Goal: Entertainment & Leisure: Consume media (video, audio)

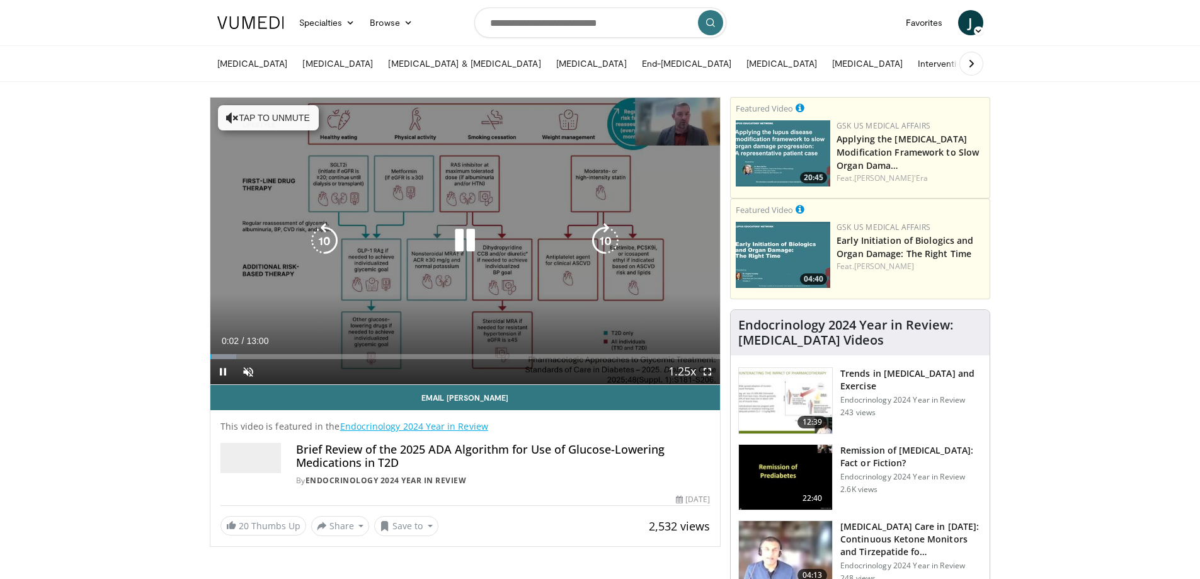
click at [294, 121] on button "Tap to unmute" at bounding box center [268, 117] width 101 height 25
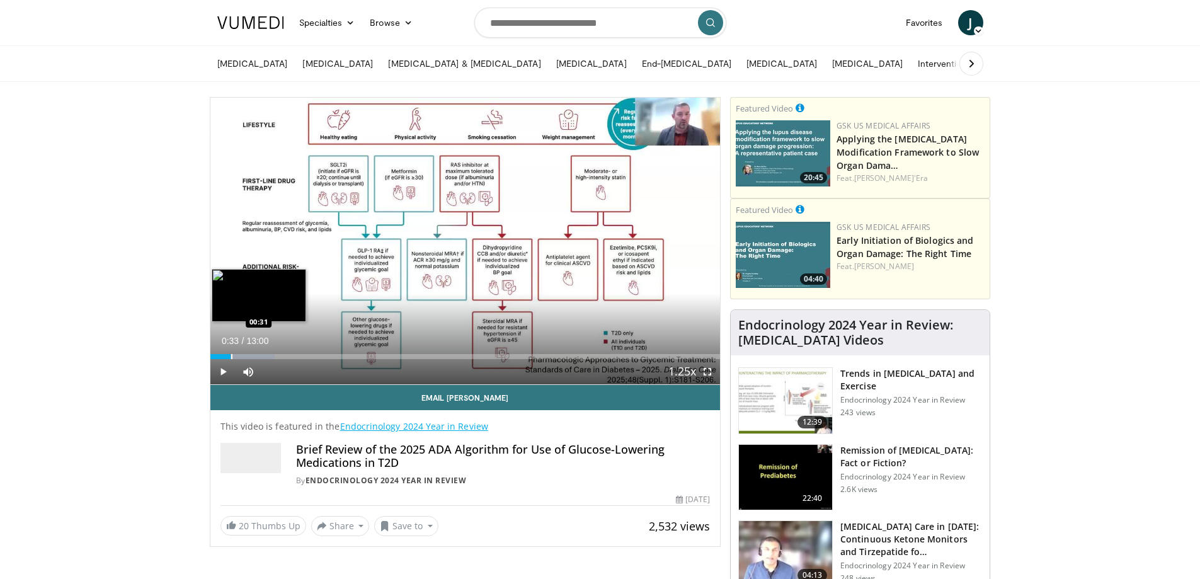
drag, startPoint x: 215, startPoint y: 353, endPoint x: 232, endPoint y: 353, distance: 17.0
click at [232, 353] on div "Loaded : 12.71% 00:30 00:31" at bounding box center [465, 353] width 510 height 12
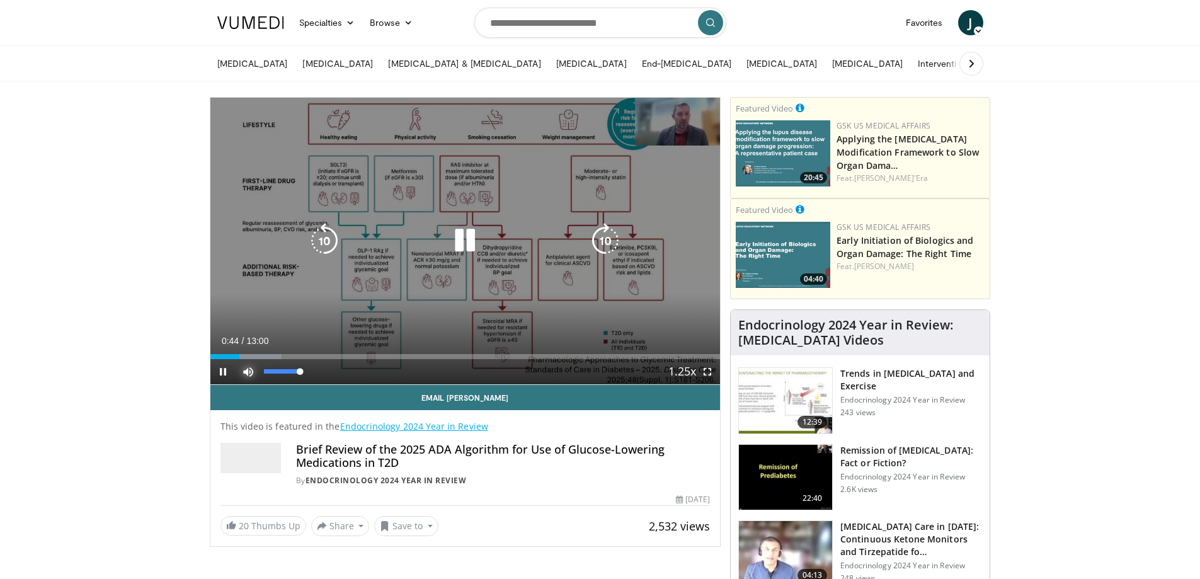
click at [247, 369] on span "Video Player" at bounding box center [248, 371] width 25 height 25
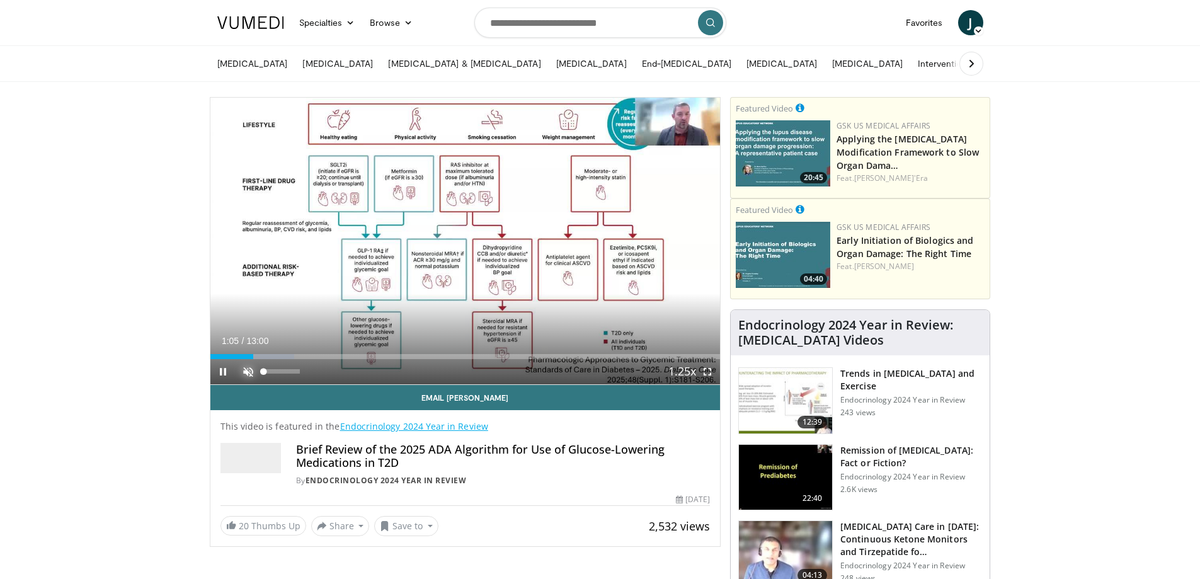
click at [247, 370] on span "Video Player" at bounding box center [248, 371] width 25 height 25
click at [706, 374] on span "Video Player" at bounding box center [707, 371] width 25 height 25
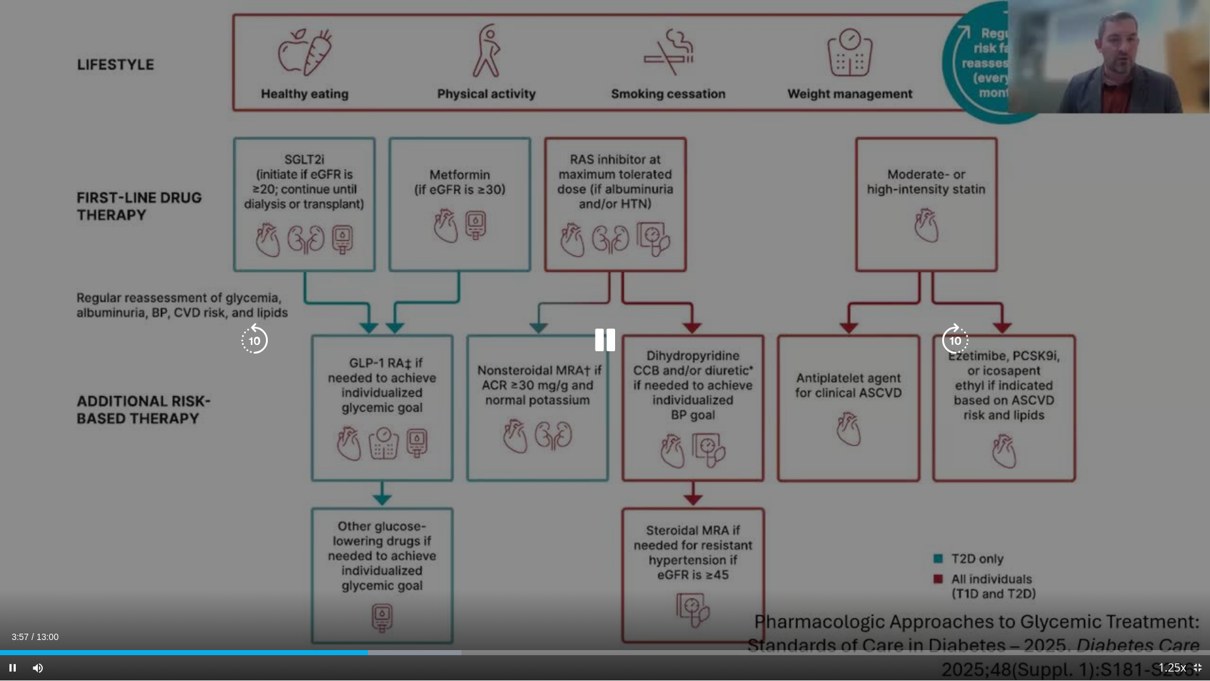
click at [608, 339] on icon "Video Player" at bounding box center [604, 340] width 35 height 35
click at [608, 338] on icon "Video Player" at bounding box center [604, 340] width 35 height 35
click at [604, 334] on icon "Video Player" at bounding box center [604, 340] width 35 height 35
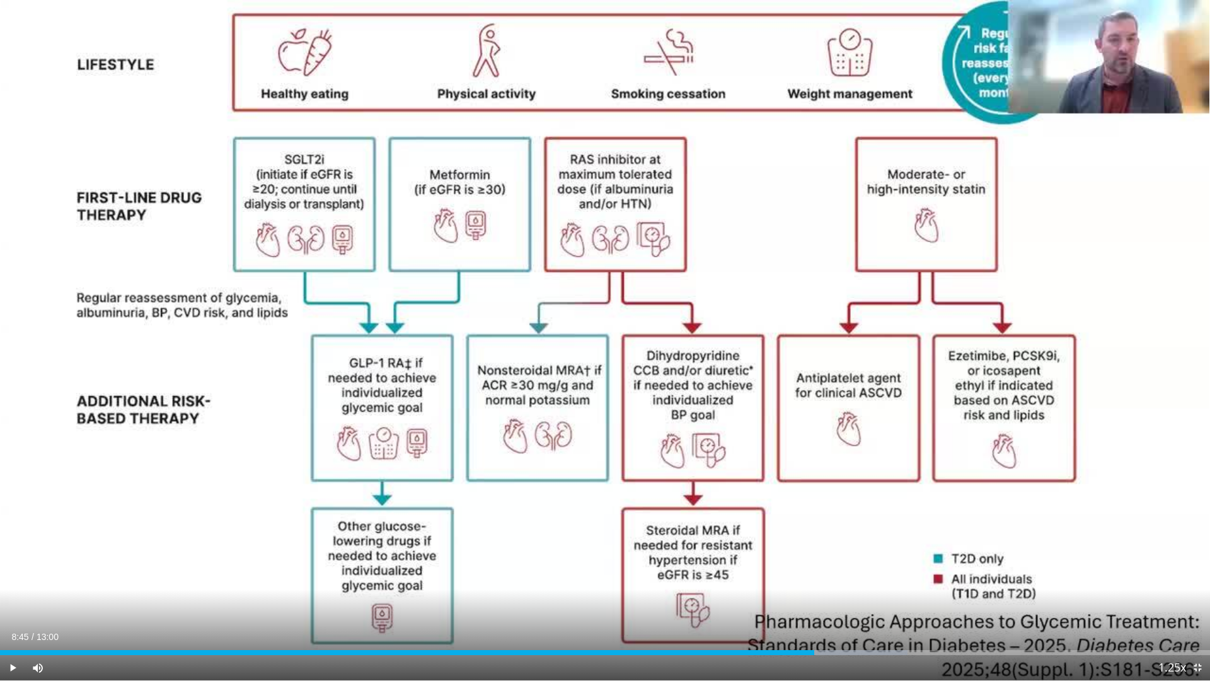
drag, startPoint x: 756, startPoint y: 652, endPoint x: 814, endPoint y: 655, distance: 58.1
click at [814, 578] on div "Current Time 8:45 / Duration 13:00 Play Skip Backward Skip Forward Mute 0% Load…" at bounding box center [605, 667] width 1210 height 25
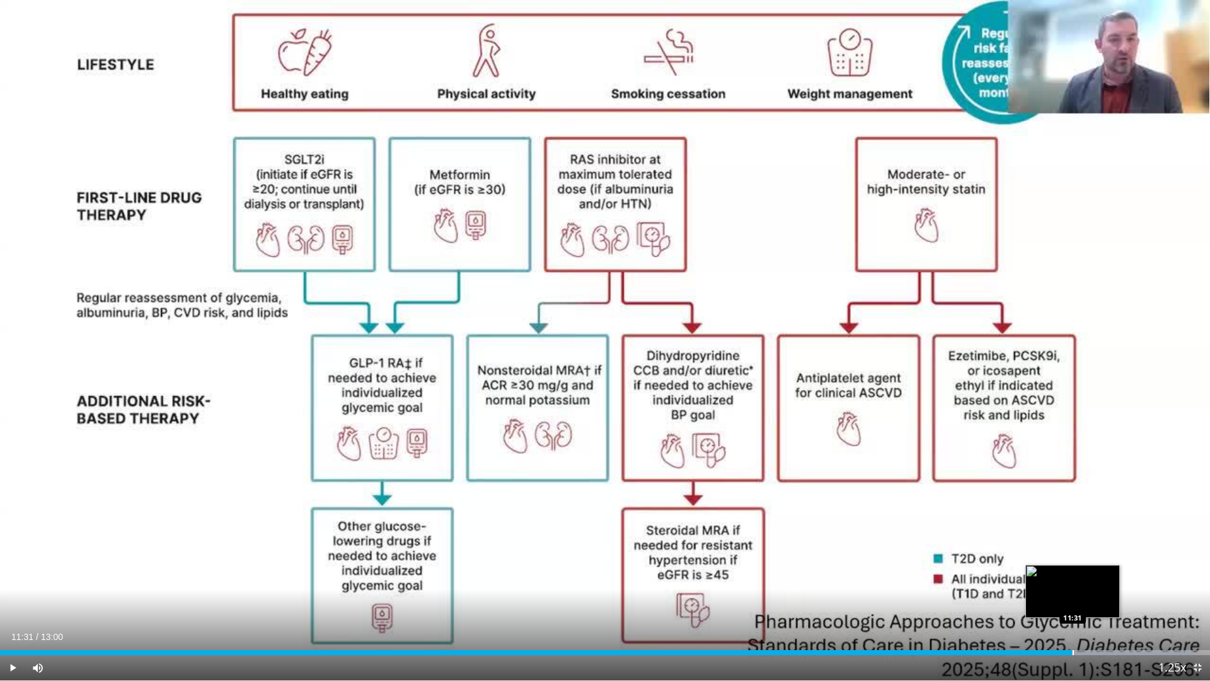
drag, startPoint x: 910, startPoint y: 653, endPoint x: 1072, endPoint y: 650, distance: 161.4
click at [1072, 578] on div "Loaded : 98.65% 11:31 11:31" at bounding box center [605, 652] width 1210 height 5
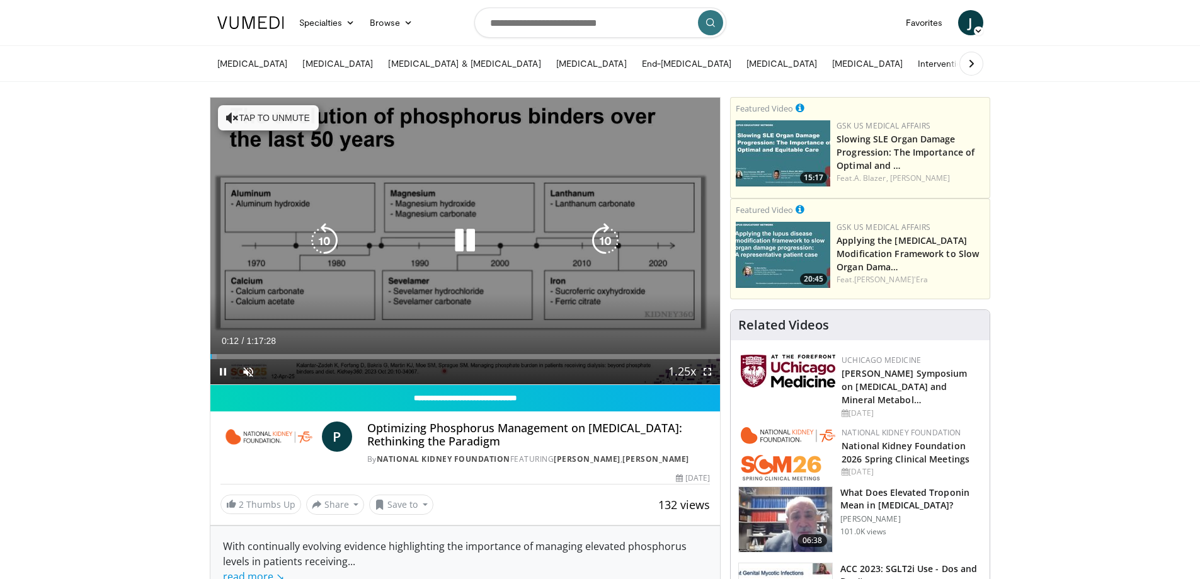
click at [471, 243] on icon "Video Player" at bounding box center [464, 240] width 35 height 35
click at [289, 121] on button "Tap to unmute" at bounding box center [268, 117] width 101 height 25
click at [461, 239] on icon "Video Player" at bounding box center [464, 240] width 35 height 35
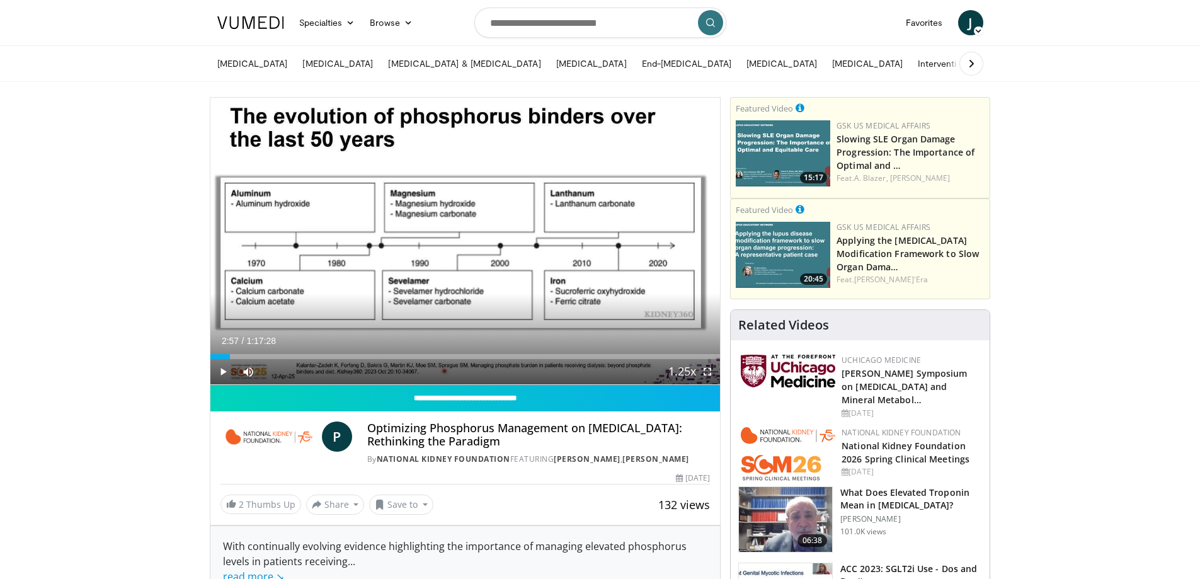
drag, startPoint x: 212, startPoint y: 356, endPoint x: 229, endPoint y: 360, distance: 18.2
click at [229, 360] on div "Current Time 2:57 / Duration 1:17:28 Play Skip Backward Skip Forward Mute Loade…" at bounding box center [465, 371] width 510 height 25
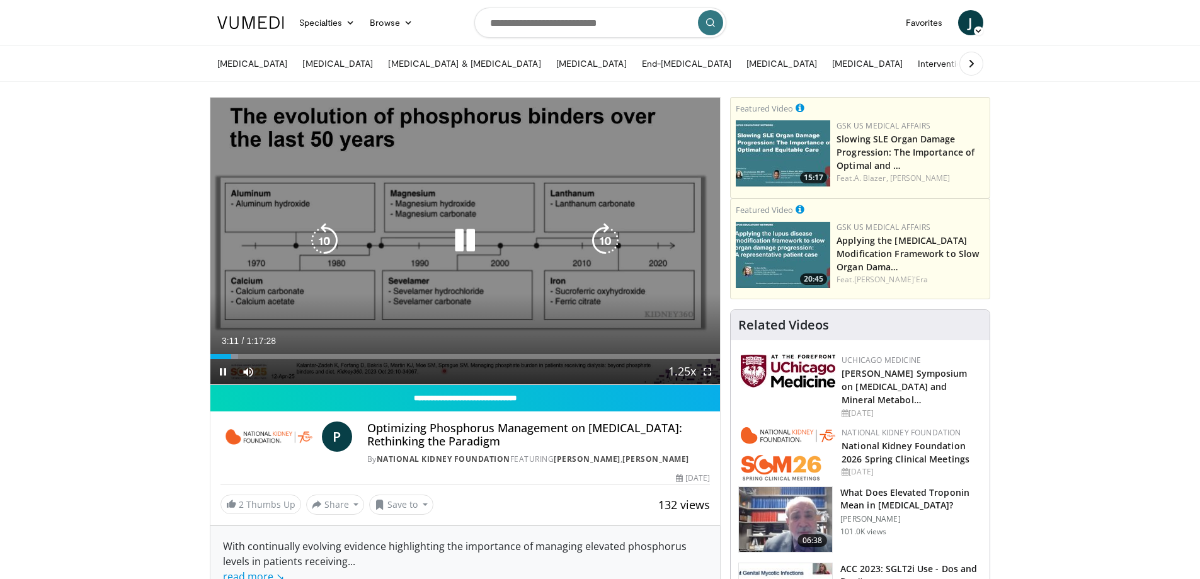
click at [469, 231] on icon "Video Player" at bounding box center [464, 240] width 35 height 35
click at [466, 240] on icon "Video Player" at bounding box center [464, 240] width 35 height 35
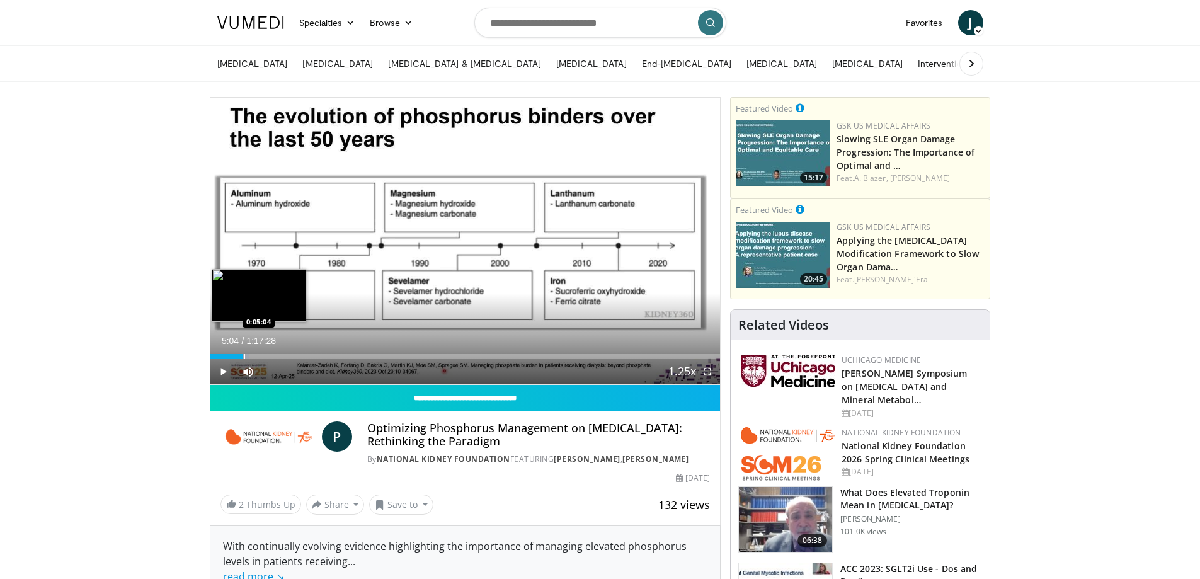
drag, startPoint x: 252, startPoint y: 356, endPoint x: 243, endPoint y: 355, distance: 8.8
click at [244, 355] on div "Progress Bar" at bounding box center [244, 356] width 1 height 5
click at [263, 359] on div "Current Time 8:07 / Duration 1:17:28 Play Skip Backward Skip Forward Mute 0% Lo…" at bounding box center [465, 371] width 510 height 25
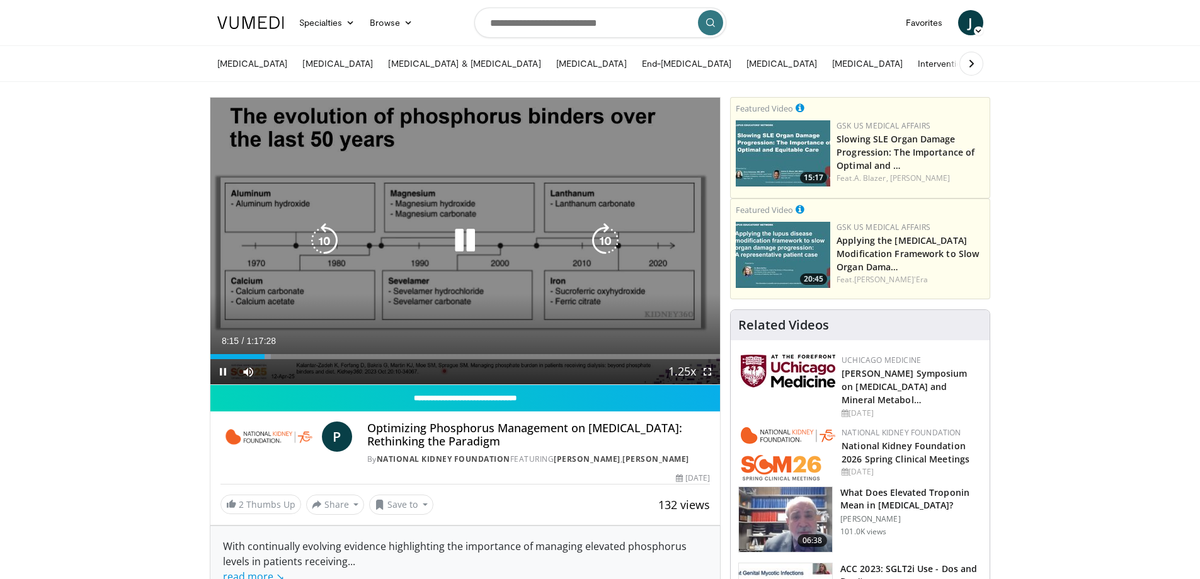
click at [328, 245] on icon "Video Player" at bounding box center [324, 240] width 35 height 35
click at [326, 241] on icon "Video Player" at bounding box center [324, 240] width 35 height 35
click at [468, 241] on icon "Video Player" at bounding box center [464, 240] width 35 height 35
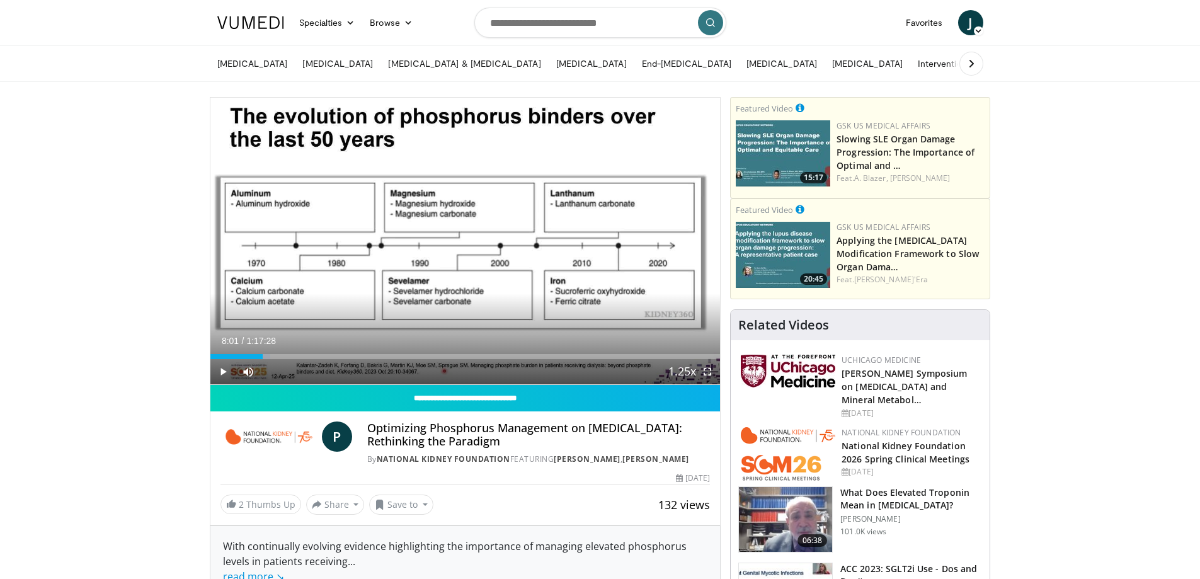
click at [285, 471] on div "**********" at bounding box center [465, 450] width 510 height 130
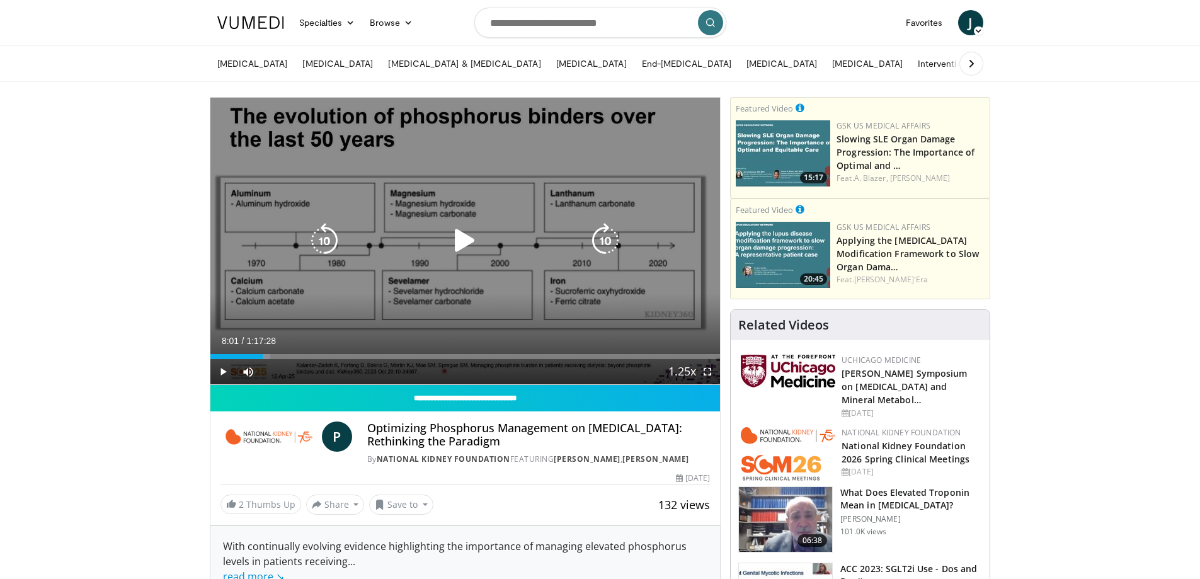
click at [460, 239] on icon "Video Player" at bounding box center [464, 240] width 35 height 35
click at [470, 238] on icon "Video Player" at bounding box center [464, 240] width 35 height 35
click at [338, 238] on icon "Video Player" at bounding box center [324, 240] width 35 height 35
click at [460, 237] on icon "Video Player" at bounding box center [464, 240] width 35 height 35
click at [471, 240] on icon "Video Player" at bounding box center [464, 240] width 35 height 35
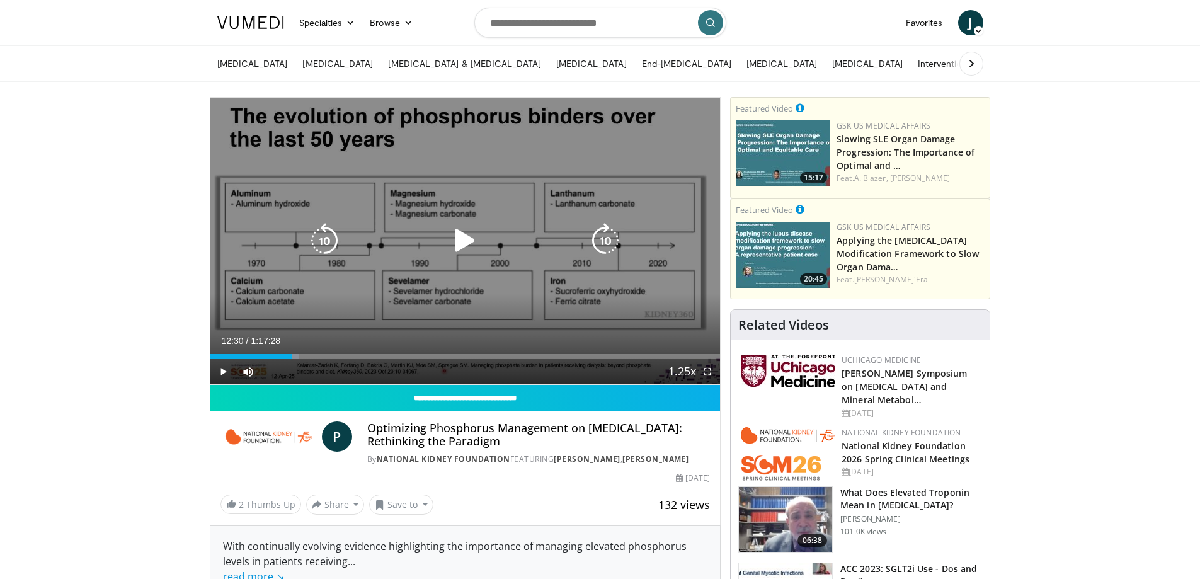
click at [465, 233] on icon "Video Player" at bounding box center [464, 240] width 35 height 35
click at [616, 239] on icon "Video Player" at bounding box center [605, 240] width 35 height 35
click at [604, 234] on icon "Video Player" at bounding box center [605, 240] width 35 height 35
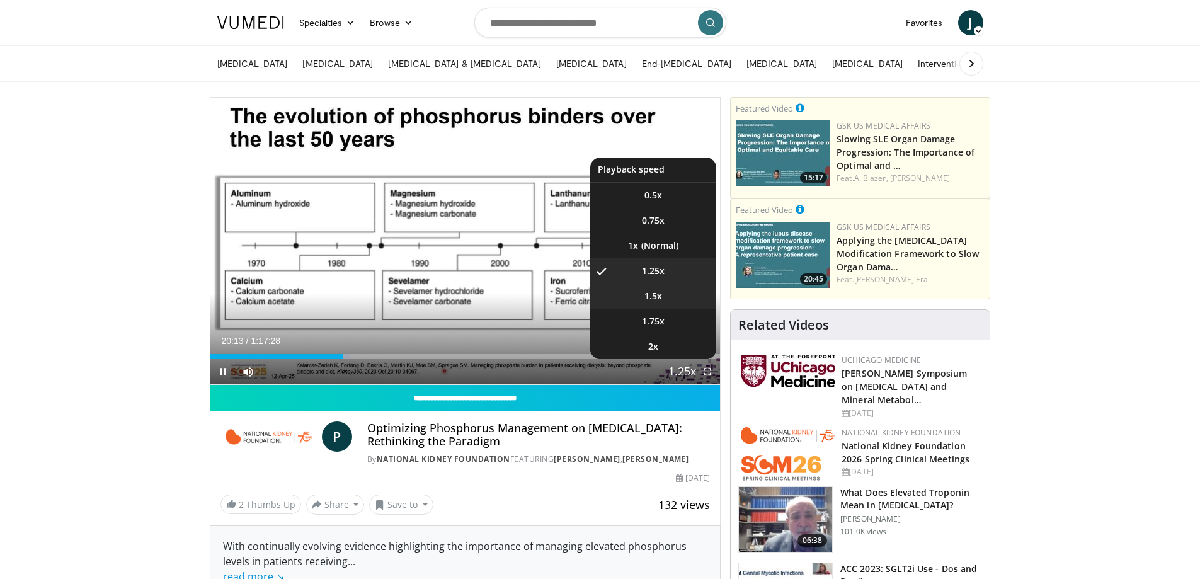
click at [649, 296] on span "1.5x" at bounding box center [654, 296] width 18 height 13
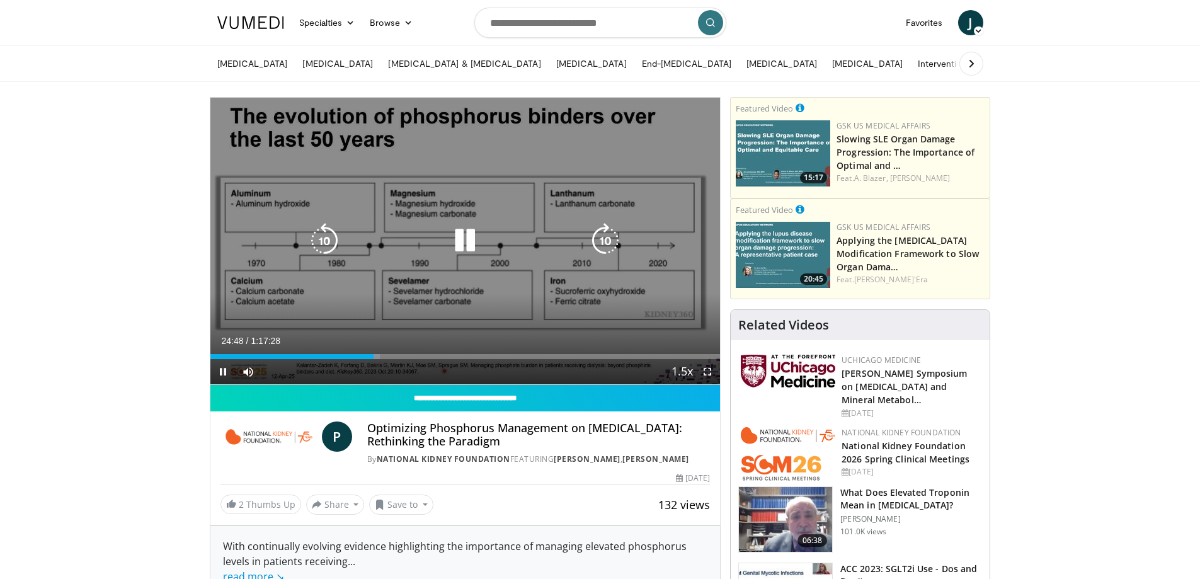
click at [597, 236] on icon "Video Player" at bounding box center [605, 240] width 35 height 35
drag, startPoint x: 260, startPoint y: 204, endPoint x: 392, endPoint y: 238, distance: 135.9
click at [392, 238] on div "10 seconds Tap to unmute" at bounding box center [465, 241] width 510 height 287
click at [468, 233] on icon "Video Player" at bounding box center [464, 240] width 35 height 35
click at [332, 236] on icon "Video Player" at bounding box center [324, 240] width 35 height 35
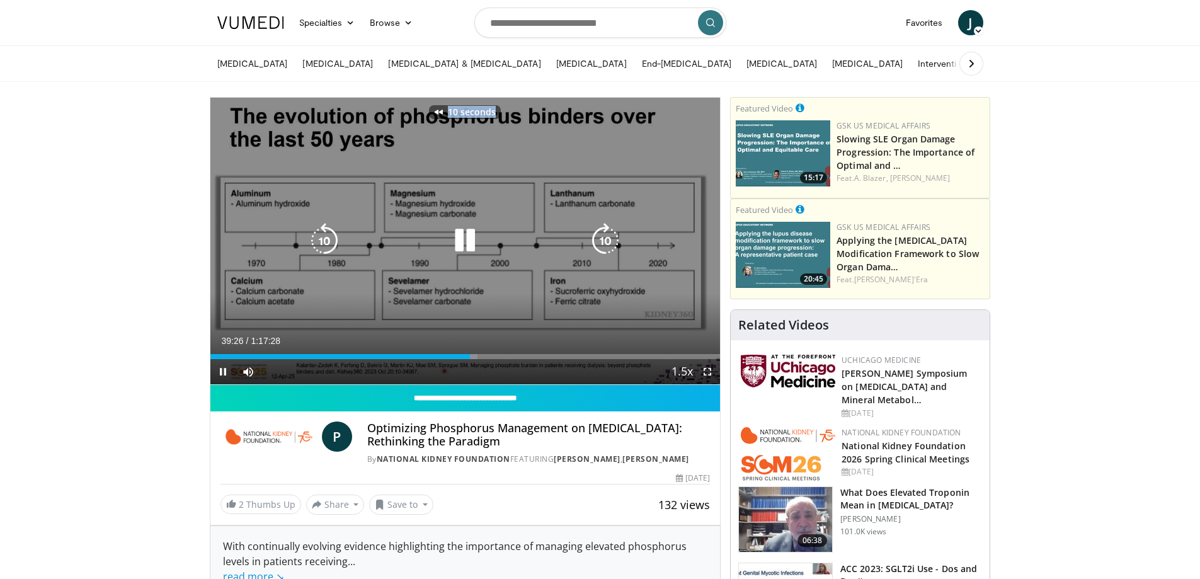
click at [332, 236] on icon "Video Player" at bounding box center [324, 240] width 35 height 35
click at [321, 239] on icon "Video Player" at bounding box center [324, 240] width 35 height 35
click at [328, 239] on icon "Video Player" at bounding box center [324, 240] width 35 height 35
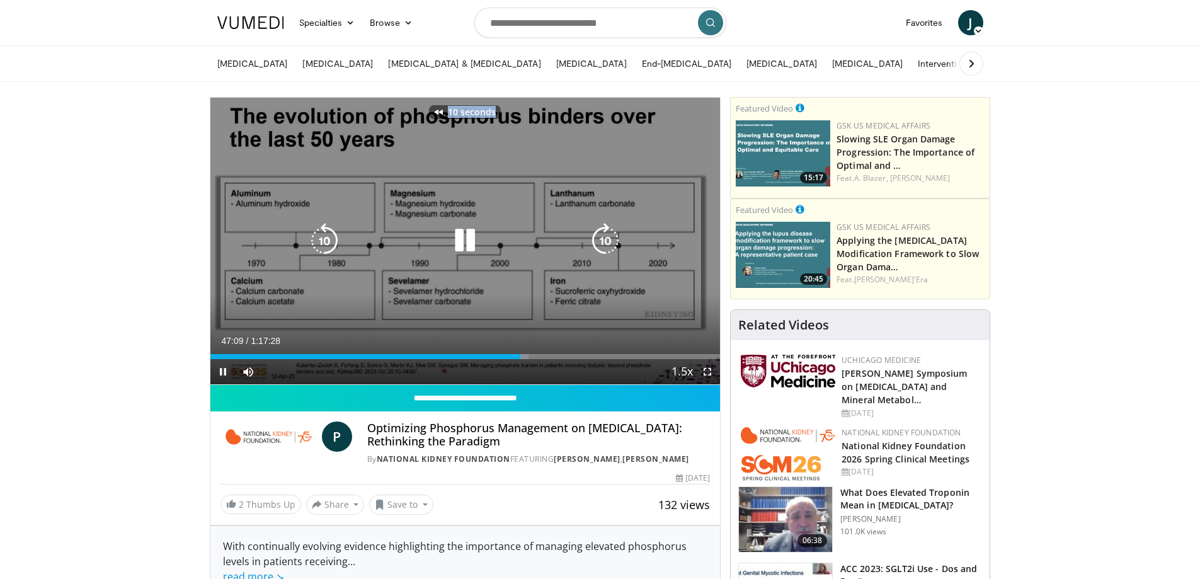
click at [328, 239] on icon "Video Player" at bounding box center [324, 240] width 35 height 35
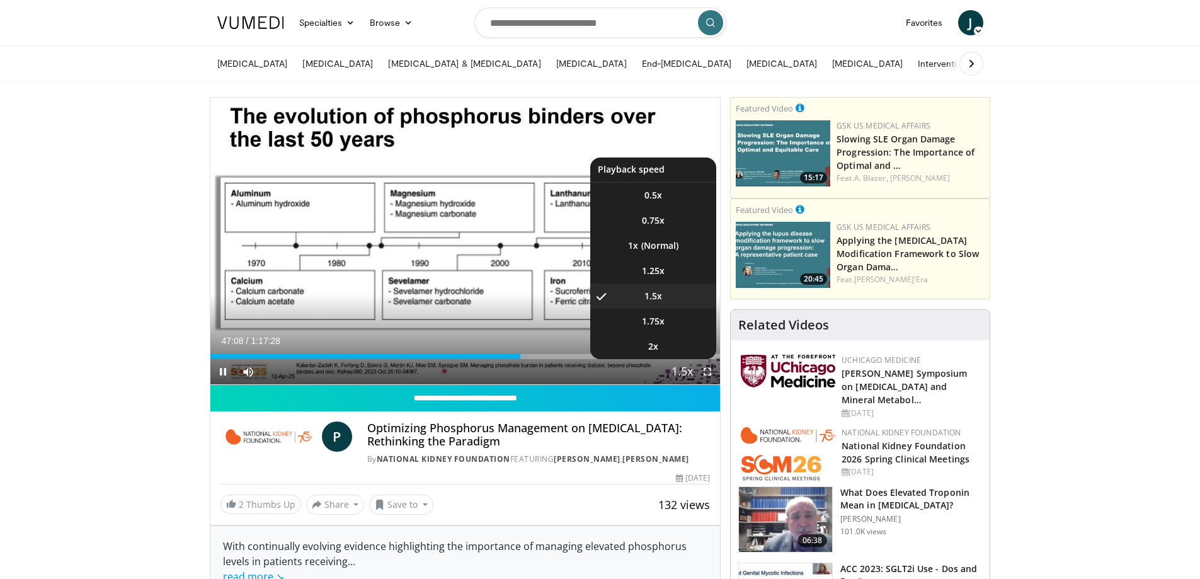
click at [679, 371] on span "Video Player" at bounding box center [683, 372] width 18 height 25
click at [686, 371] on span "Video Player" at bounding box center [683, 372] width 18 height 25
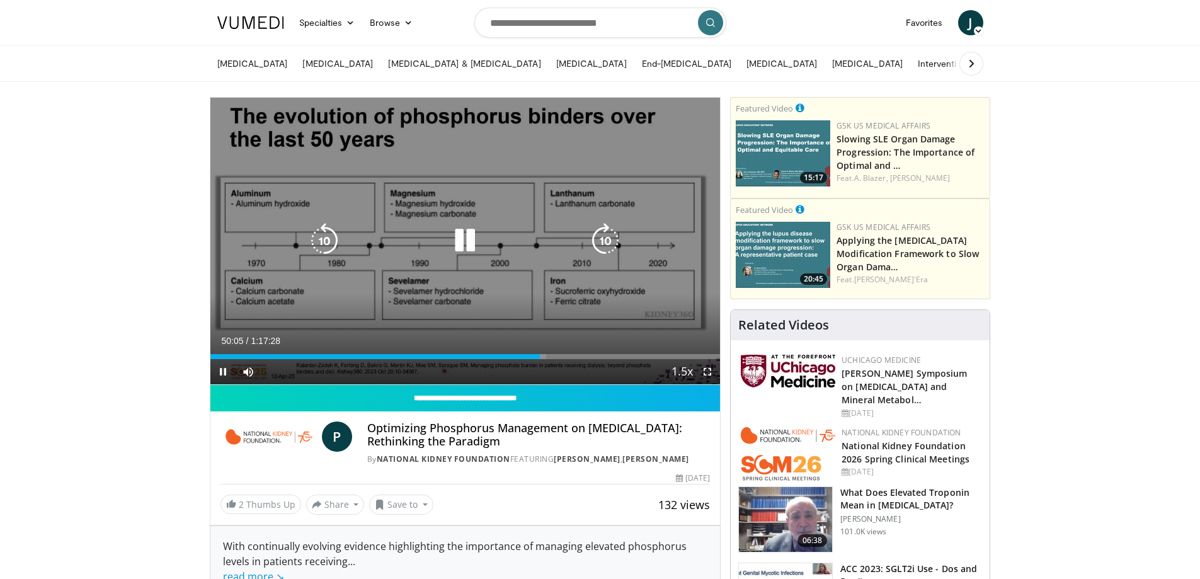
click at [611, 240] on icon "Video Player" at bounding box center [605, 240] width 35 height 35
click at [609, 240] on icon "Video Player" at bounding box center [605, 240] width 35 height 35
click at [612, 243] on icon "Video Player" at bounding box center [605, 240] width 35 height 35
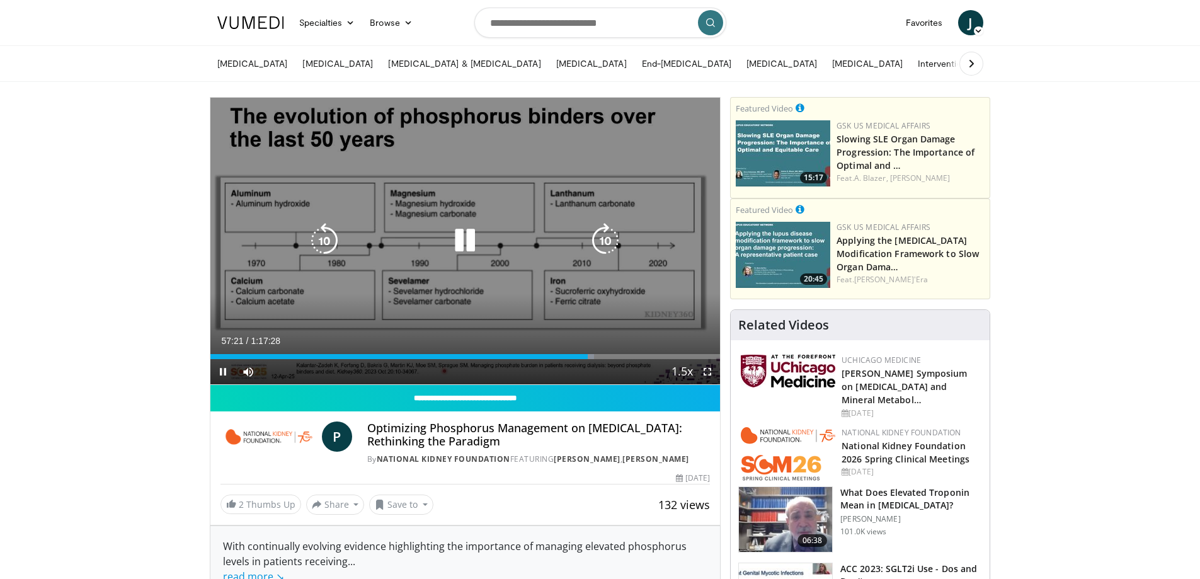
click at [600, 238] on icon "Video Player" at bounding box center [605, 240] width 35 height 35
click at [602, 245] on icon "Video Player" at bounding box center [605, 240] width 35 height 35
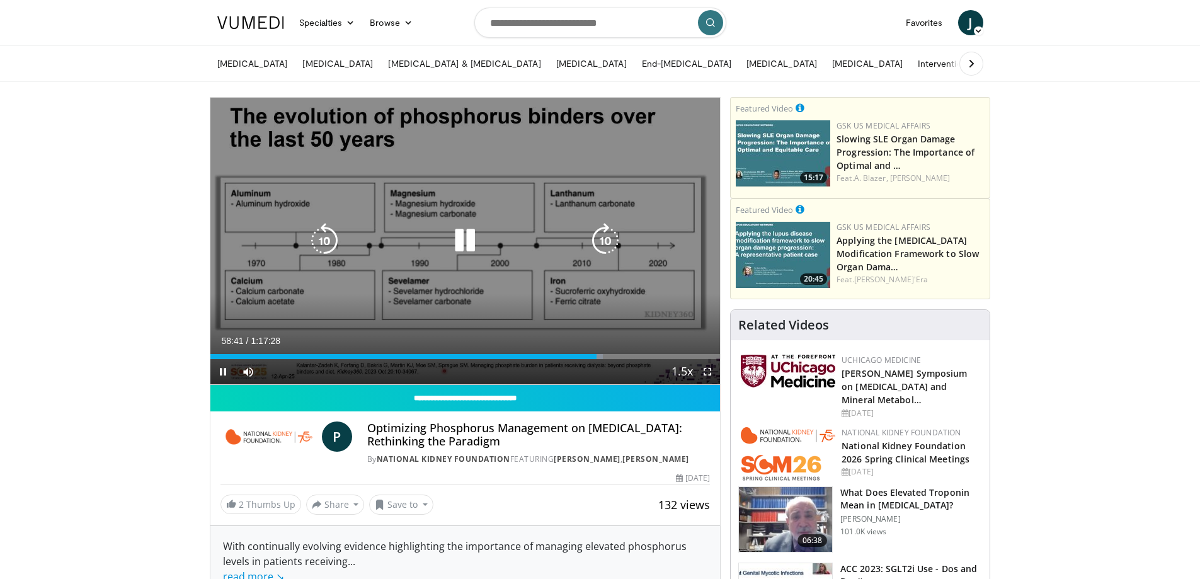
click at [604, 239] on icon "Video Player" at bounding box center [605, 240] width 35 height 35
click at [600, 240] on icon "Video Player" at bounding box center [605, 240] width 35 height 35
click at [606, 239] on icon "Video Player" at bounding box center [605, 240] width 35 height 35
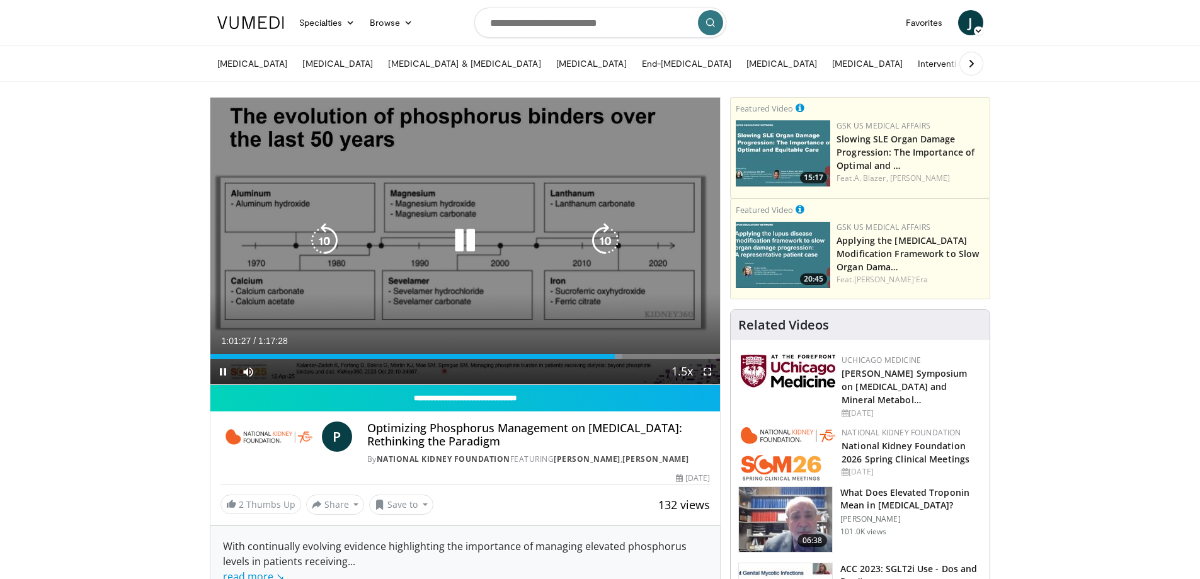
click at [603, 243] on icon "Video Player" at bounding box center [605, 240] width 35 height 35
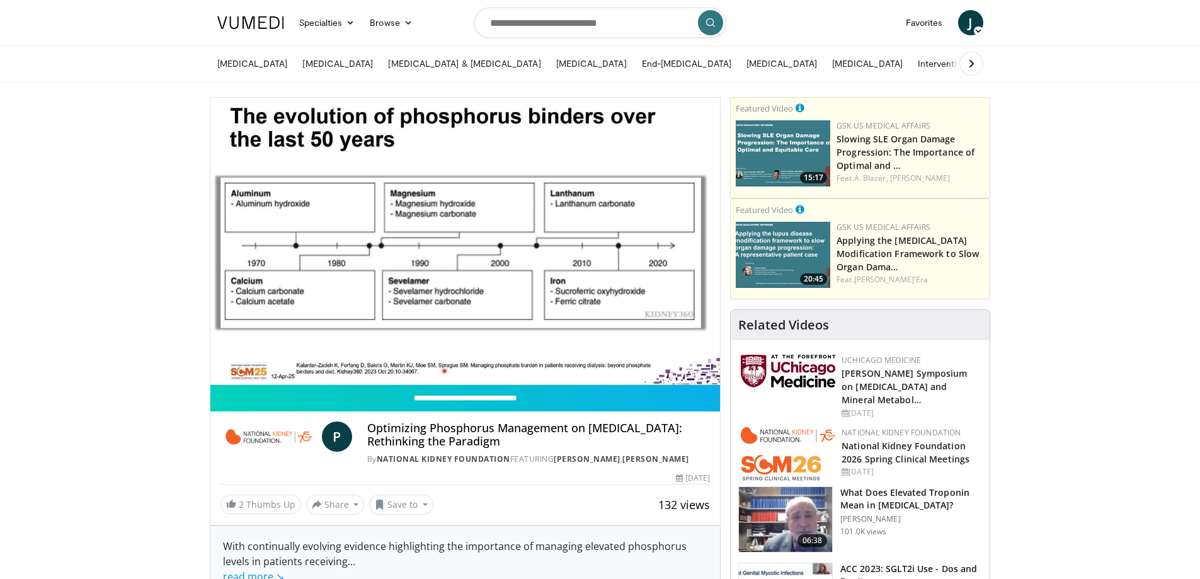
click at [603, 236] on div "30 seconds Tap to unmute" at bounding box center [465, 241] width 510 height 287
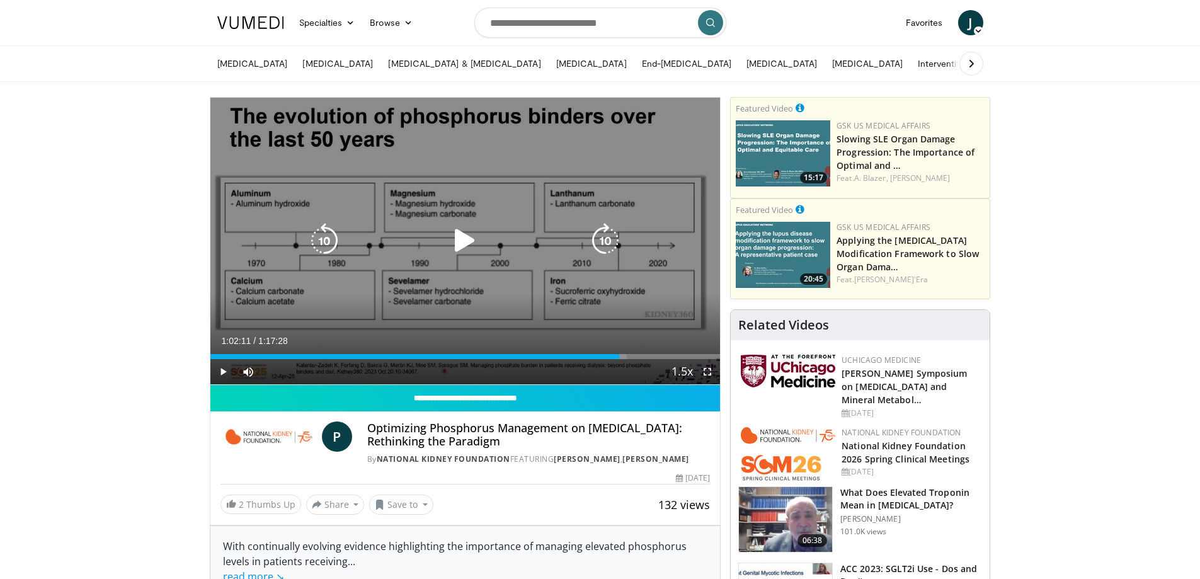
click at [603, 228] on icon "Video Player" at bounding box center [605, 240] width 35 height 35
click at [602, 231] on icon "Video Player" at bounding box center [605, 240] width 35 height 35
click at [606, 289] on div "20 seconds Tap to unmute" at bounding box center [465, 241] width 510 height 287
click at [604, 241] on icon "Video Player" at bounding box center [605, 240] width 35 height 35
click at [599, 242] on icon "Video Player" at bounding box center [605, 240] width 35 height 35
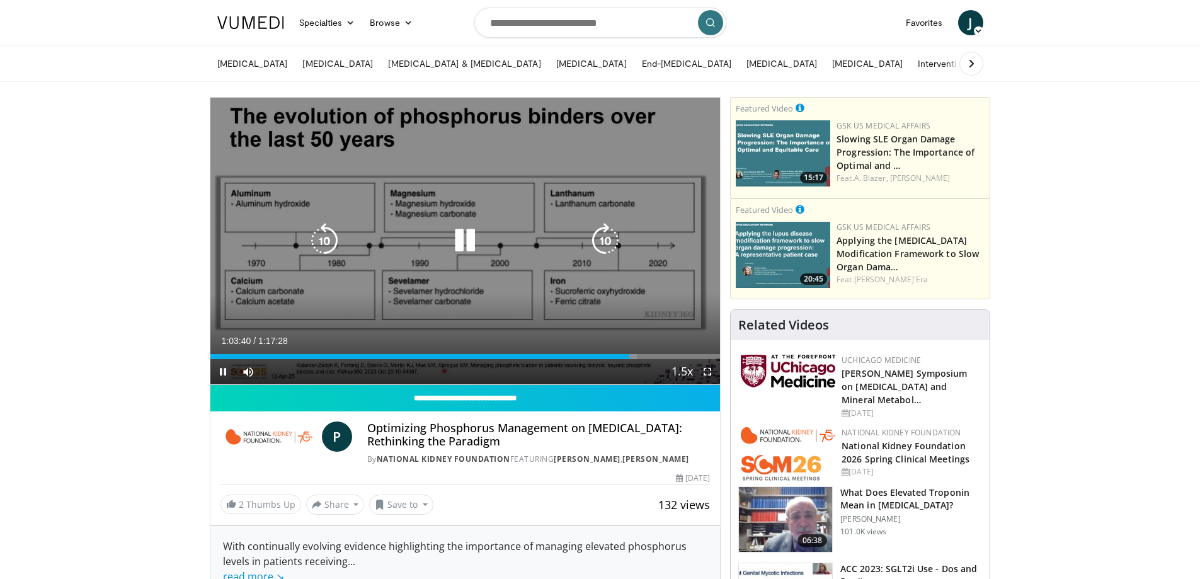
click at [600, 238] on icon "Video Player" at bounding box center [605, 240] width 35 height 35
click at [604, 241] on icon "Video Player" at bounding box center [605, 240] width 35 height 35
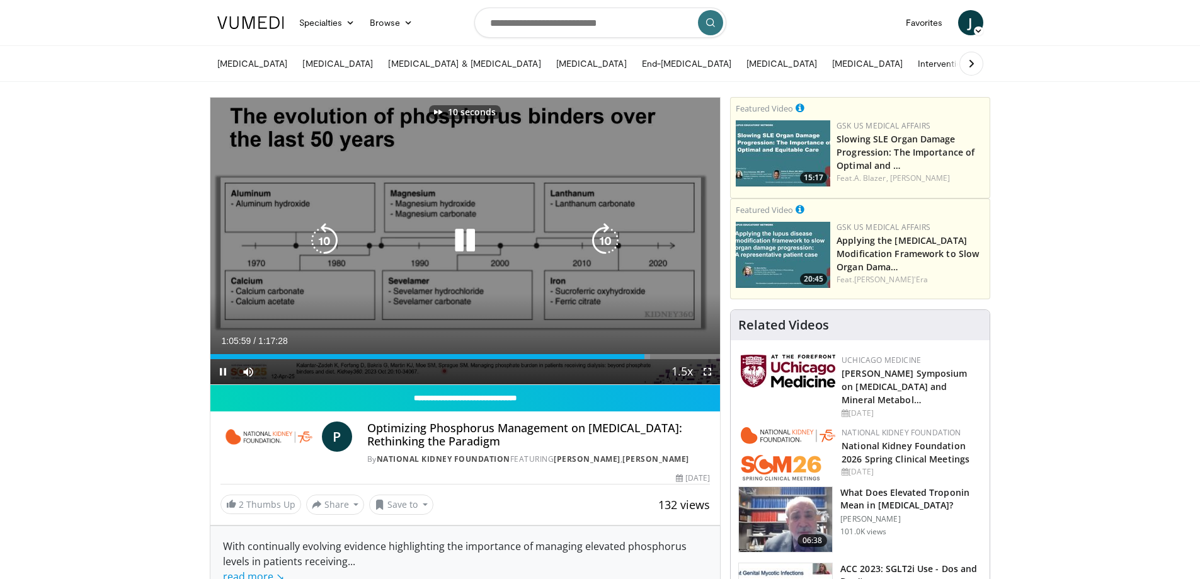
click at [604, 241] on icon "Video Player" at bounding box center [605, 240] width 35 height 35
click at [604, 240] on icon "Video Player" at bounding box center [605, 240] width 35 height 35
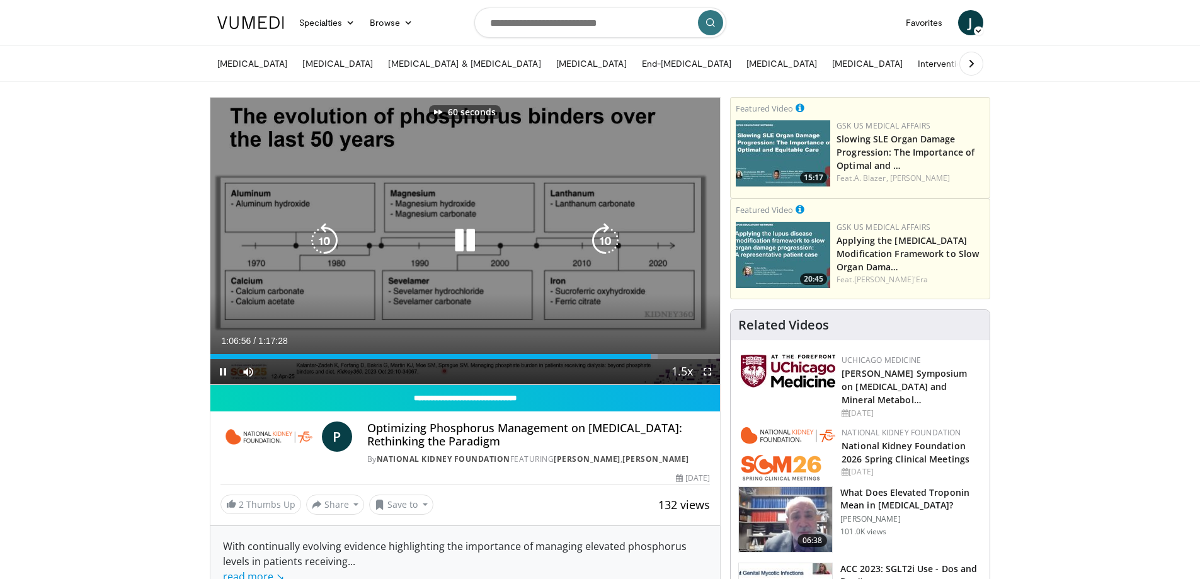
click at [600, 240] on icon "Video Player" at bounding box center [605, 240] width 35 height 35
click at [602, 229] on icon "Video Player" at bounding box center [605, 240] width 35 height 35
click at [601, 237] on icon "Video Player" at bounding box center [605, 240] width 35 height 35
click at [604, 243] on icon "Video Player" at bounding box center [605, 240] width 35 height 35
click at [600, 233] on icon "Video Player" at bounding box center [605, 240] width 35 height 35
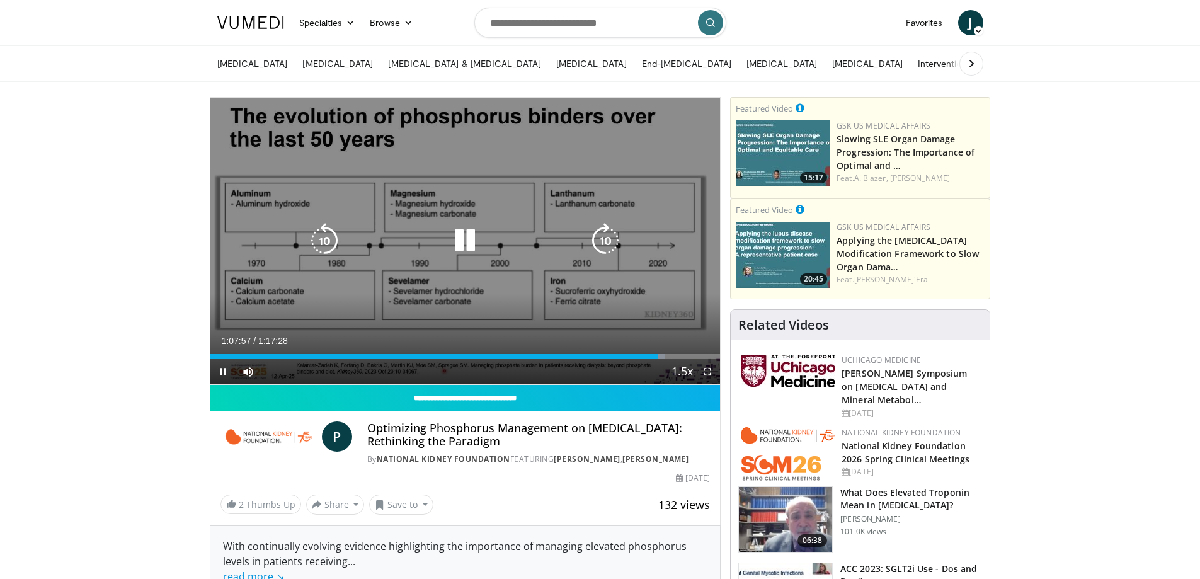
click at [602, 234] on icon "Video Player" at bounding box center [605, 240] width 35 height 35
click at [612, 238] on icon "Video Player" at bounding box center [605, 240] width 35 height 35
click at [611, 246] on icon "Video Player" at bounding box center [605, 240] width 35 height 35
click at [605, 238] on icon "Video Player" at bounding box center [605, 240] width 35 height 35
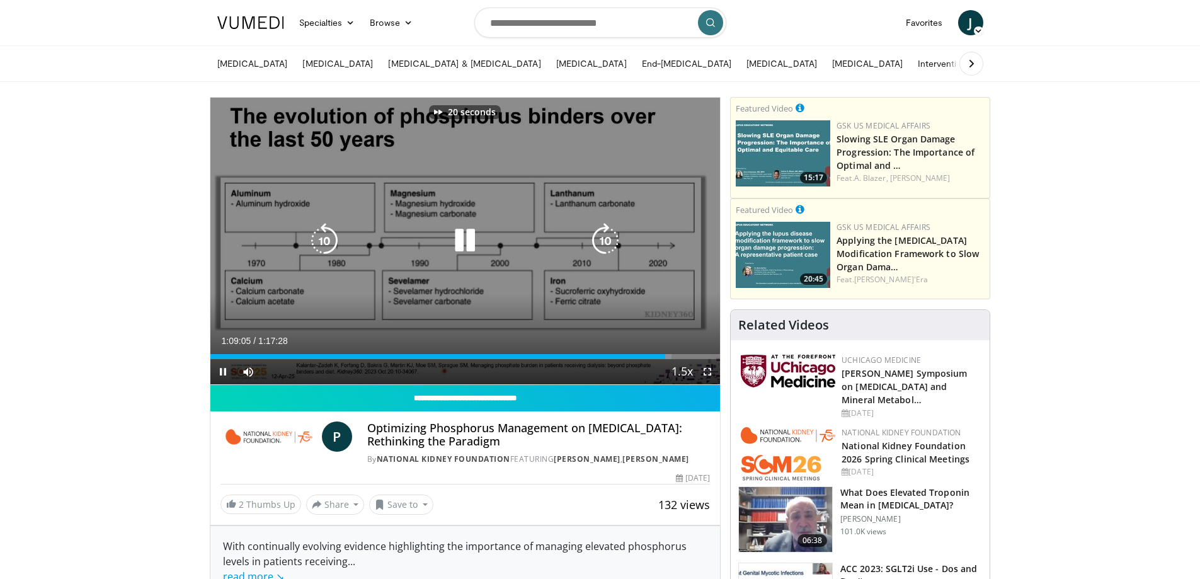
click at [605, 237] on icon "Video Player" at bounding box center [605, 240] width 35 height 35
drag, startPoint x: 471, startPoint y: 237, endPoint x: 451, endPoint y: 226, distance: 22.3
click at [466, 232] on icon "Video Player" at bounding box center [464, 240] width 35 height 35
